Goal: Find contact information: Find contact information

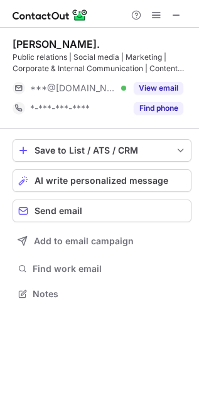
scroll to position [284, 199]
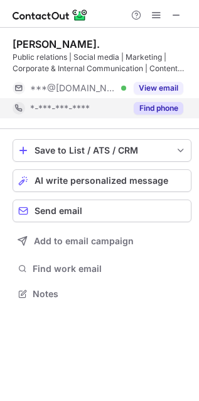
click at [162, 103] on button "Find phone" at bounding box center [159, 108] width 50 height 13
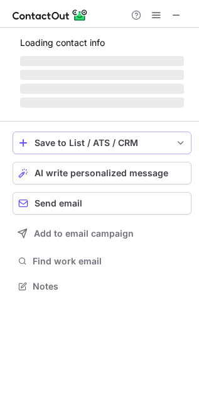
scroll to position [274, 199]
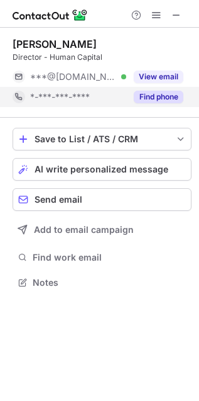
click at [159, 96] on button "Find phone" at bounding box center [159, 97] width 50 height 13
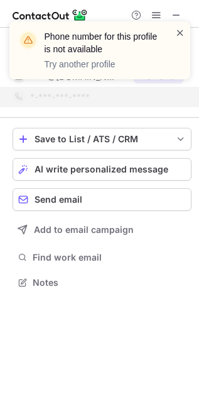
click at [184, 38] on span at bounding box center [181, 32] width 10 height 13
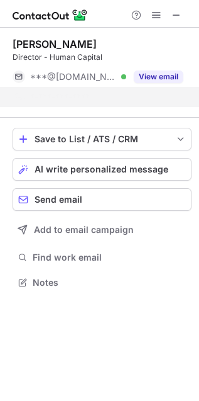
scroll to position [5, 6]
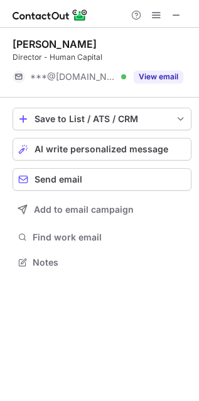
click at [179, 11] on div "Phone number for this profile is not available Try another profile" at bounding box center [99, 21] width 201 height 25
click at [177, 14] on span at bounding box center [177, 15] width 10 height 10
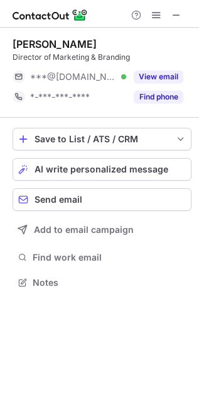
scroll to position [274, 199]
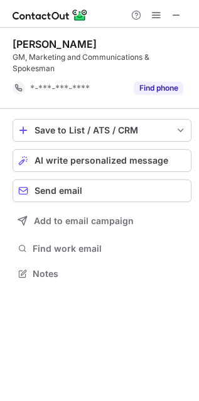
scroll to position [6, 6]
